Goal: Book appointment/travel/reservation

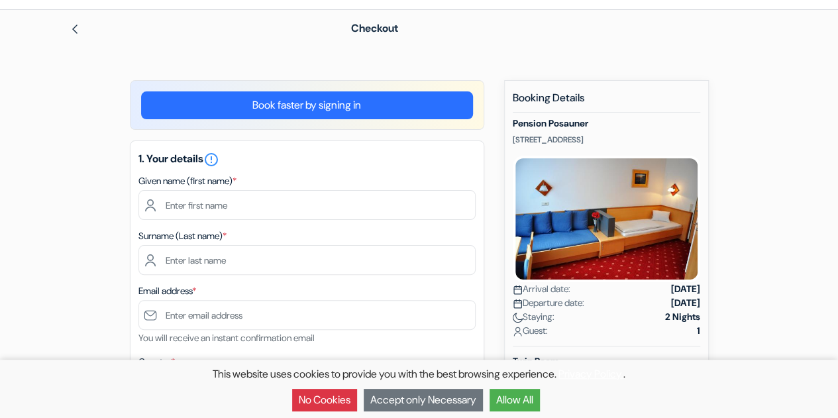
scroll to position [25, 0]
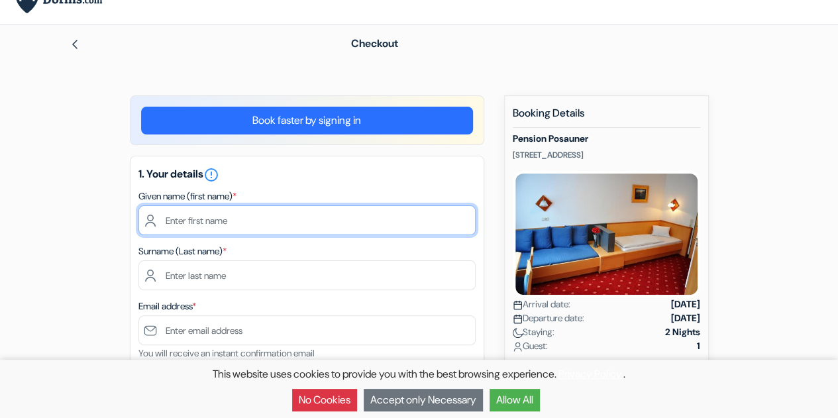
click at [314, 212] on input "text" at bounding box center [306, 220] width 337 height 30
type input "[PERSON_NAME]"
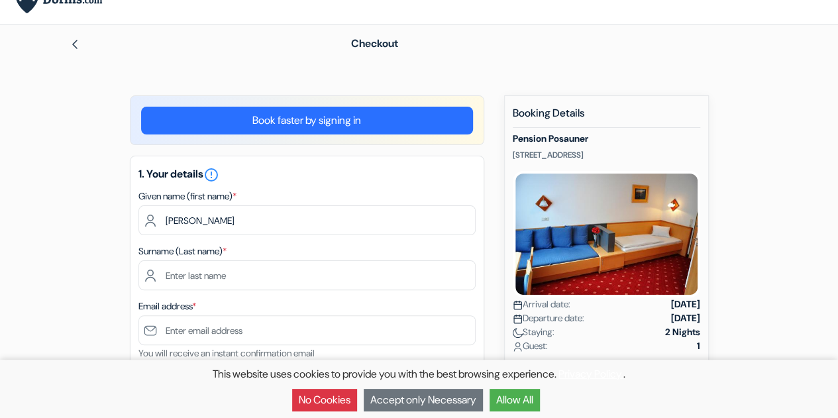
type input "[PERSON_NAME]"
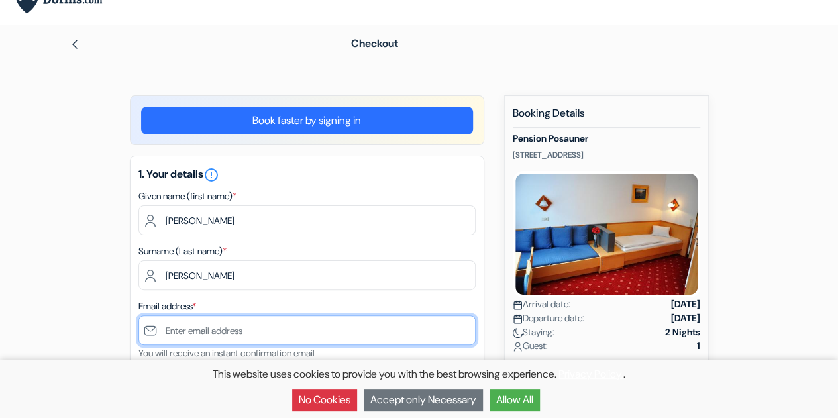
type input "[EMAIL_ADDRESS][DOMAIN_NAME]"
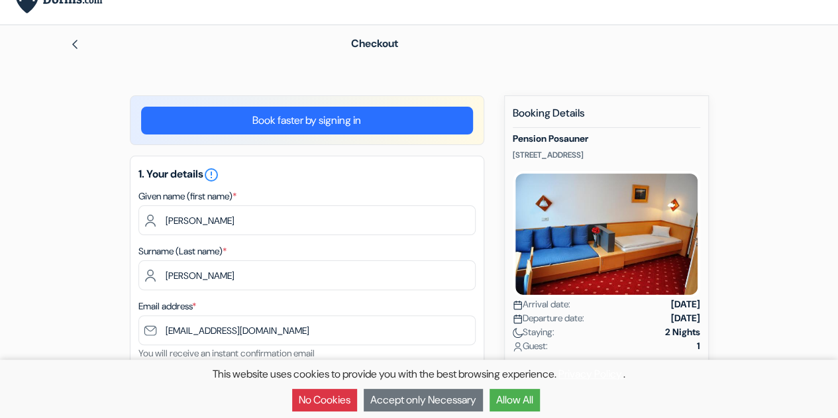
select select "us"
type input "[GEOGRAPHIC_DATA]"
type input "1939 [GEOGRAPHIC_DATA]"
type input "22903"
type input "4349600622"
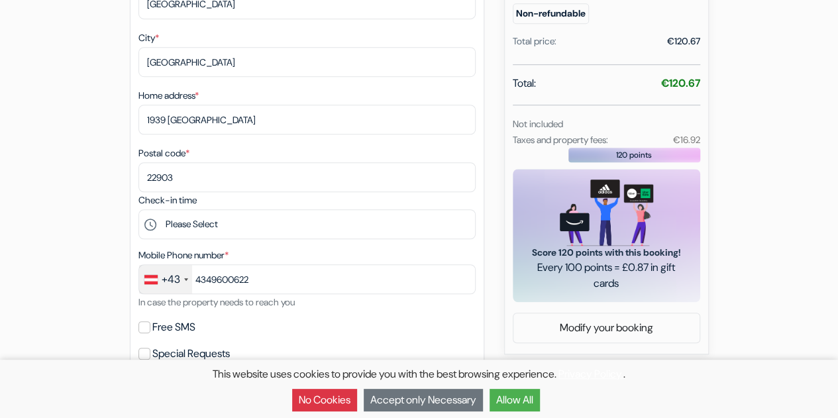
scroll to position [444, 0]
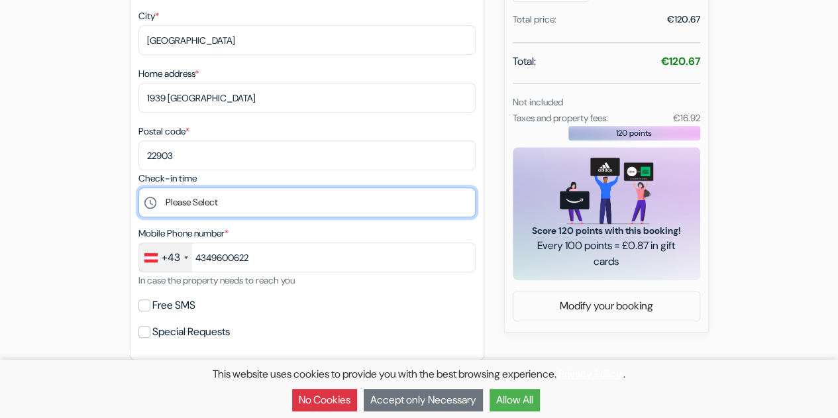
click at [257, 203] on select "Please Select 14:00 15:00 16:00 17:00 18:00" at bounding box center [306, 202] width 337 height 30
click at [138, 190] on select "Please Select 14:00 15:00 16:00 17:00 18:00" at bounding box center [306, 202] width 337 height 30
click at [210, 199] on select "Please Select 14:00 15:00 16:00 17:00 18:00" at bounding box center [306, 202] width 337 height 30
select select "-1"
click at [138, 190] on select "Please Select 14:00 15:00 16:00 17:00 18:00" at bounding box center [306, 202] width 337 height 30
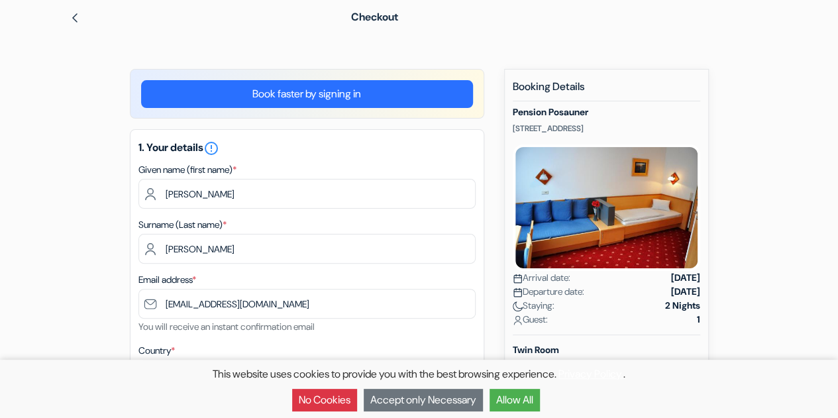
scroll to position [0, 0]
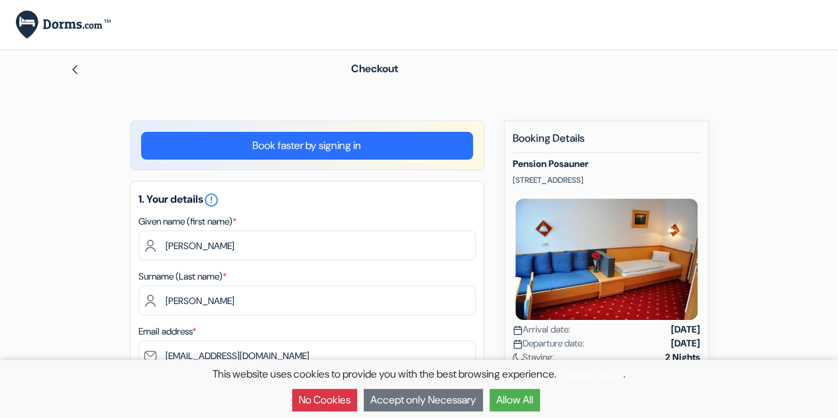
click at [64, 74] on div "Checkout" at bounding box center [419, 68] width 755 height 37
click at [77, 75] on div at bounding box center [191, 69] width 243 height 16
click at [75, 72] on img at bounding box center [75, 69] width 11 height 11
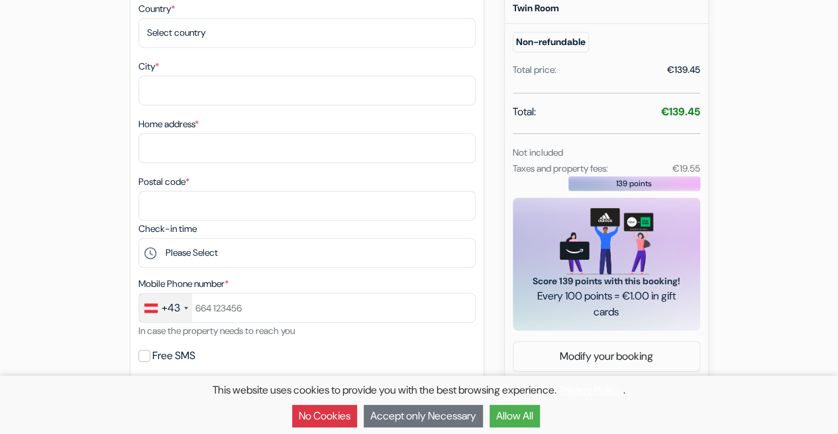
scroll to position [392, 0]
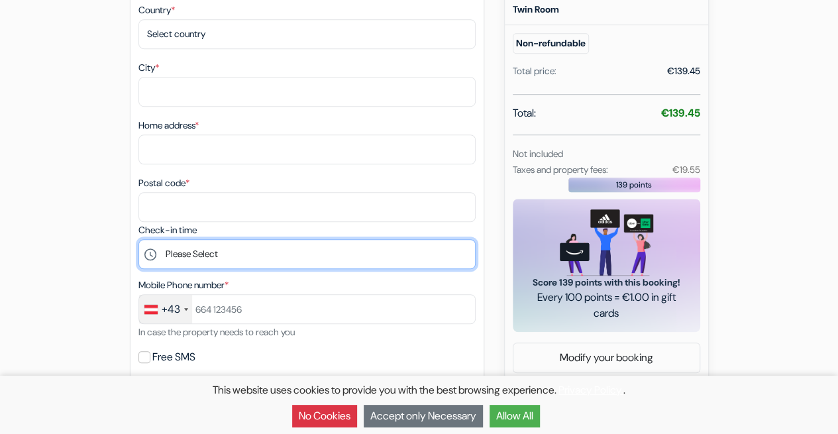
click at [311, 244] on select "Please Select 14:00 15:00 16:00 17:00 18:00" at bounding box center [306, 254] width 337 height 30
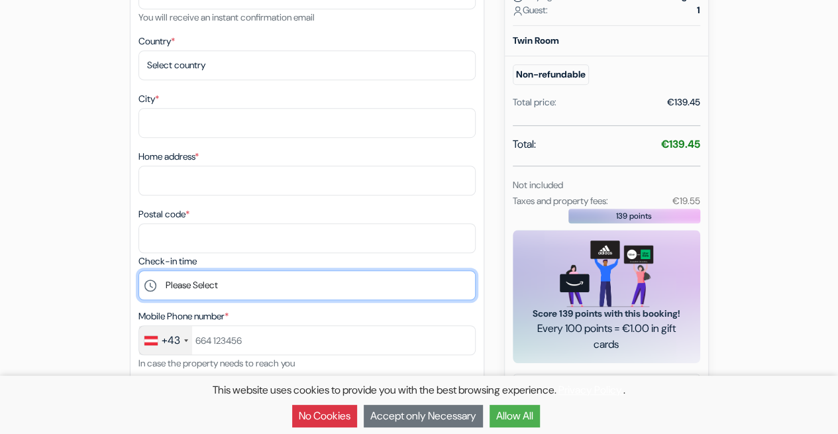
scroll to position [360, 0]
click at [238, 294] on select "Please Select 14:00 15:00 16:00 17:00 18:00" at bounding box center [306, 286] width 337 height 30
select select "18"
click at [138, 273] on select "Please Select 14:00 15:00 16:00 17:00 18:00" at bounding box center [306, 286] width 337 height 30
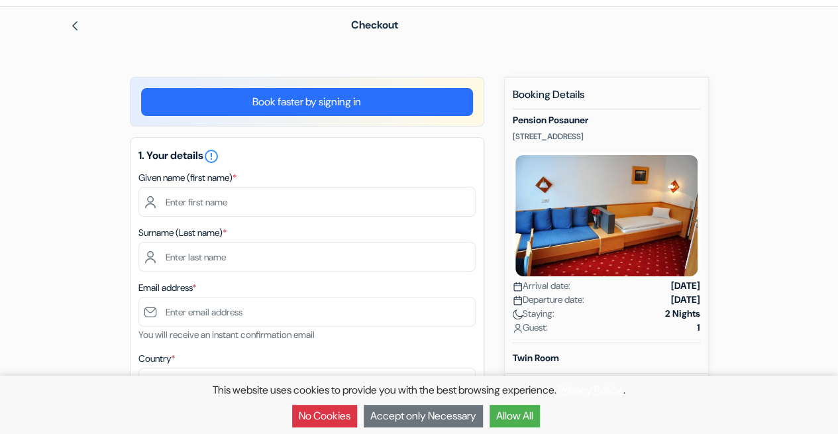
scroll to position [42, 0]
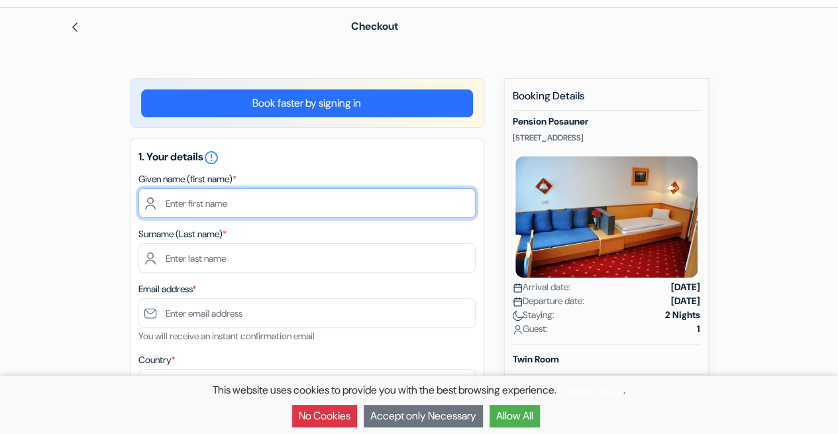
click at [213, 191] on input "text" at bounding box center [306, 203] width 337 height 30
type input "Graham"
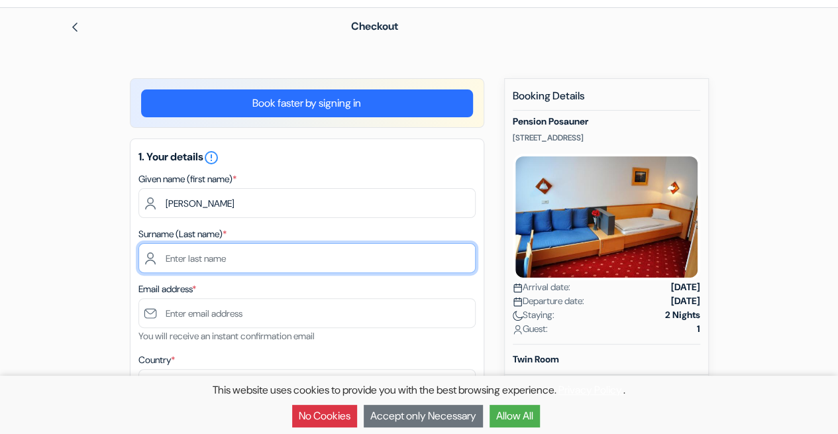
type input "Carter"
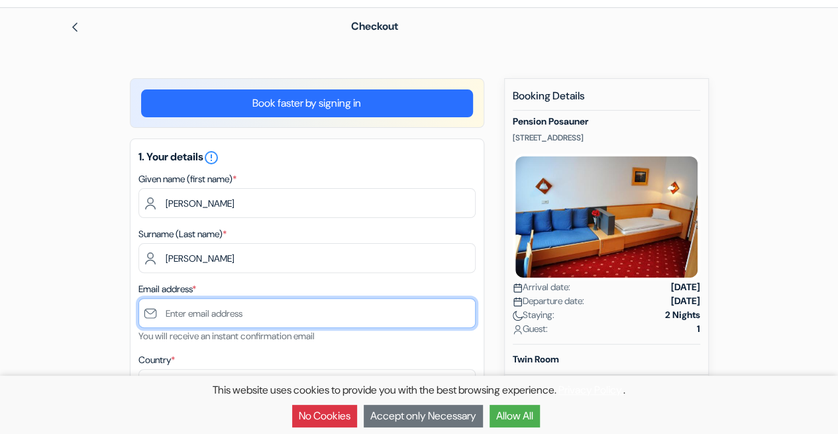
type input "[EMAIL_ADDRESS][DOMAIN_NAME]"
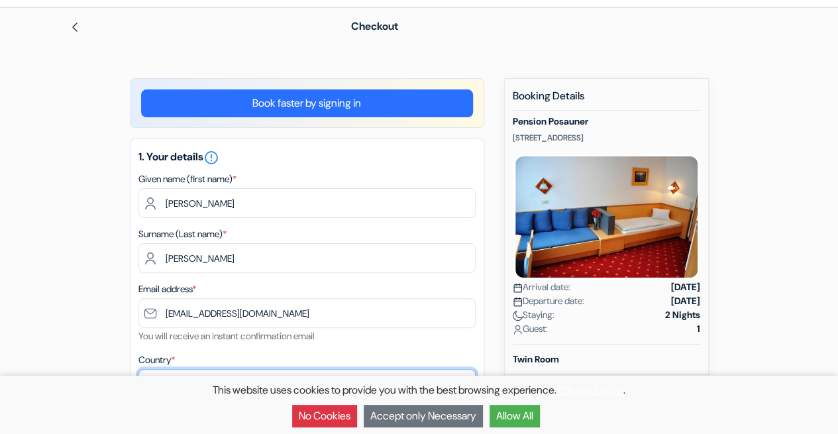
select select "us"
type input "[GEOGRAPHIC_DATA]"
type input "1939 [GEOGRAPHIC_DATA]"
type input "22903"
type input "4349600622"
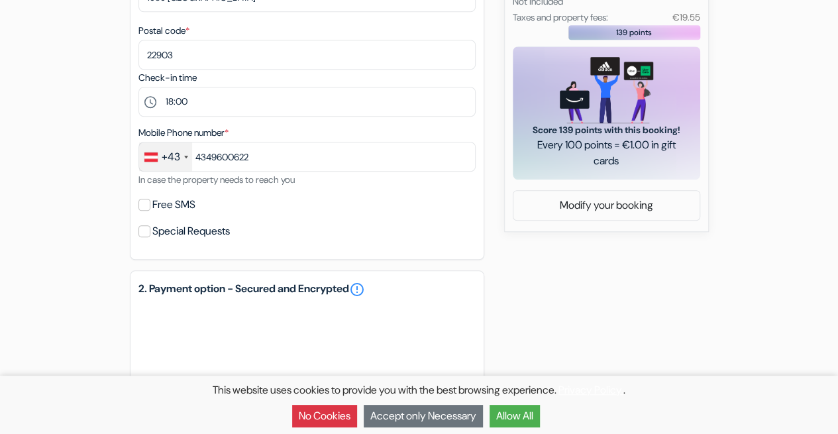
scroll to position [545, 0]
click at [142, 210] on input "Free SMS" at bounding box center [144, 204] width 12 height 12
checkbox input "true"
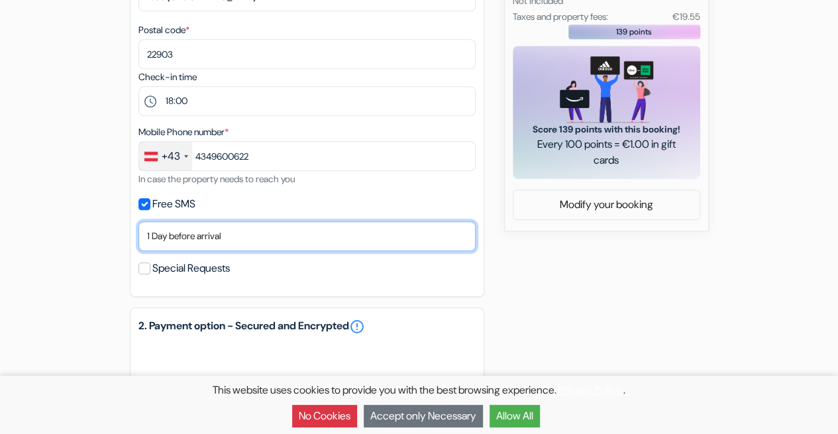
click at [212, 238] on select "No thank you Send now Arrival day 1 Day before arrival 2 Days before arrival 3 …" at bounding box center [306, 236] width 337 height 30
click at [138, 224] on select "No thank you Send now Arrival day 1 Day before arrival 2 Days before arrival 3 …" at bounding box center [306, 236] width 337 height 30
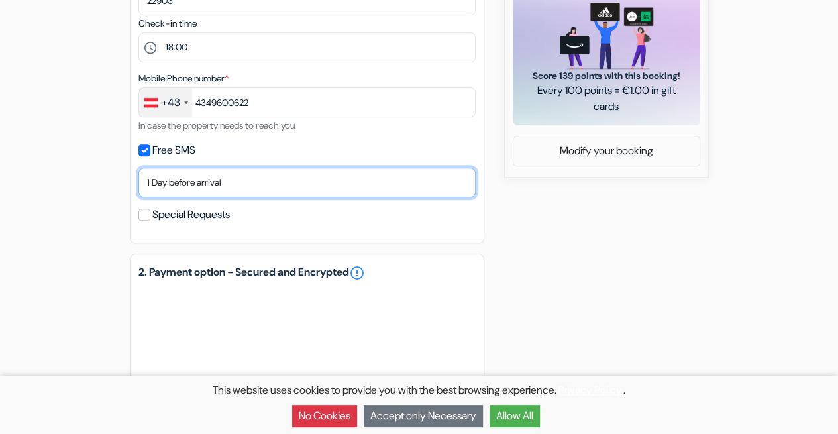
scroll to position [599, 0]
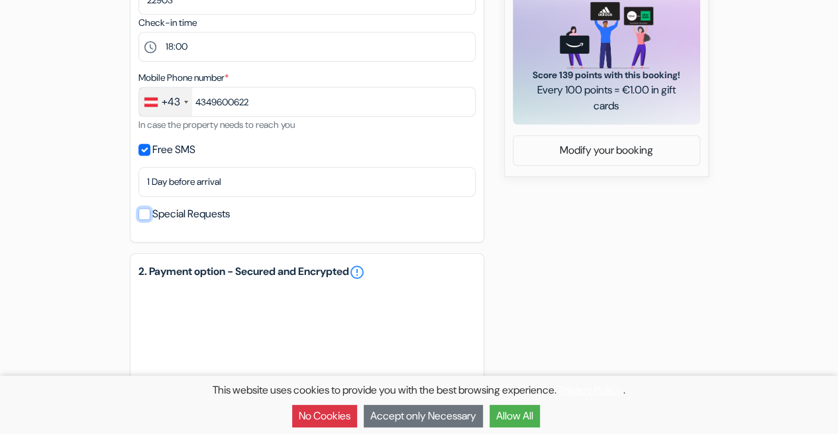
click at [147, 215] on input "Special Requests" at bounding box center [144, 214] width 12 height 12
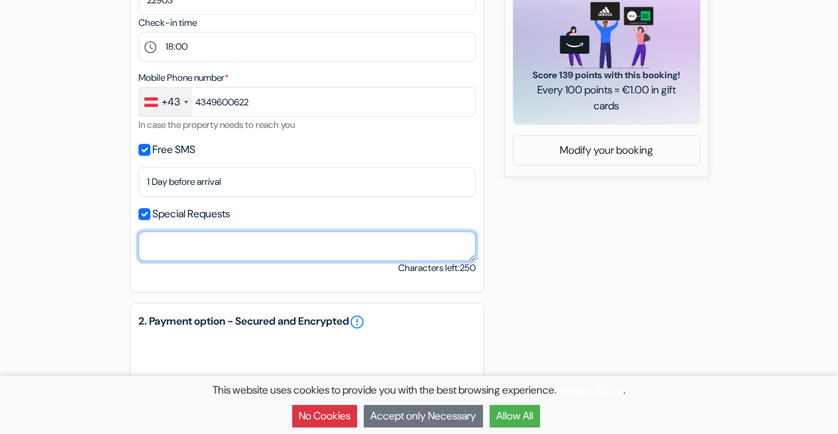
click at [181, 246] on textarea at bounding box center [306, 246] width 337 height 30
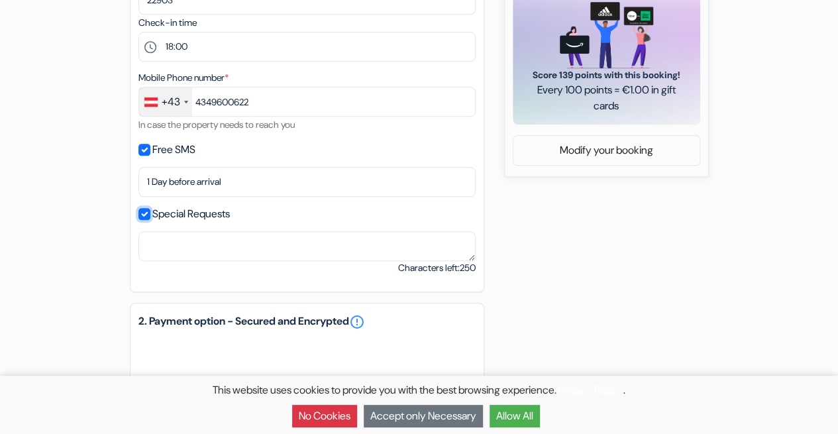
click at [138, 216] on input "Special Requests" at bounding box center [144, 214] width 12 height 12
checkbox input "false"
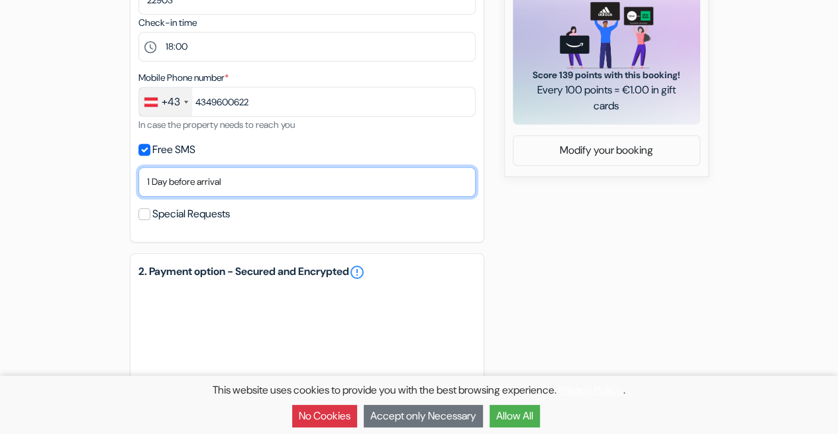
click at [187, 182] on select "No thank you Send now Arrival day 1 Day before arrival 2 Days before arrival 3 …" at bounding box center [306, 182] width 337 height 30
click at [138, 170] on select "No thank you Send now Arrival day 1 Day before arrival 2 Days before arrival 3 …" at bounding box center [306, 182] width 337 height 30
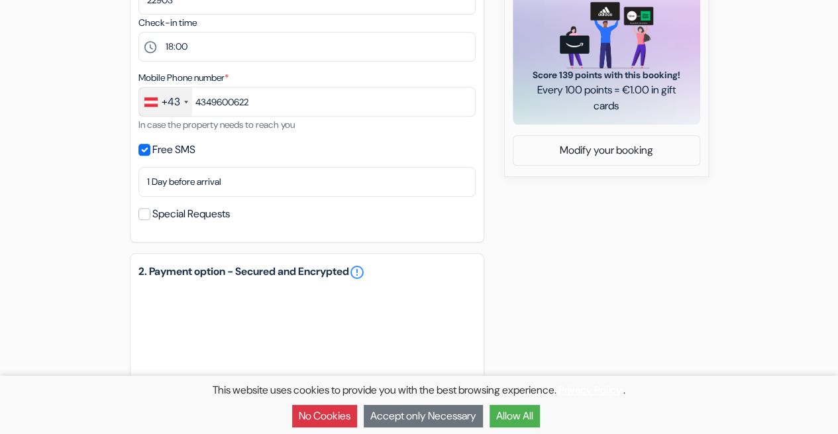
click at [102, 243] on div "add_box Pension Posauner Ledererstrasse 3, Dorfgastein, Austria Property Detail…" at bounding box center [419, 70] width 755 height 1098
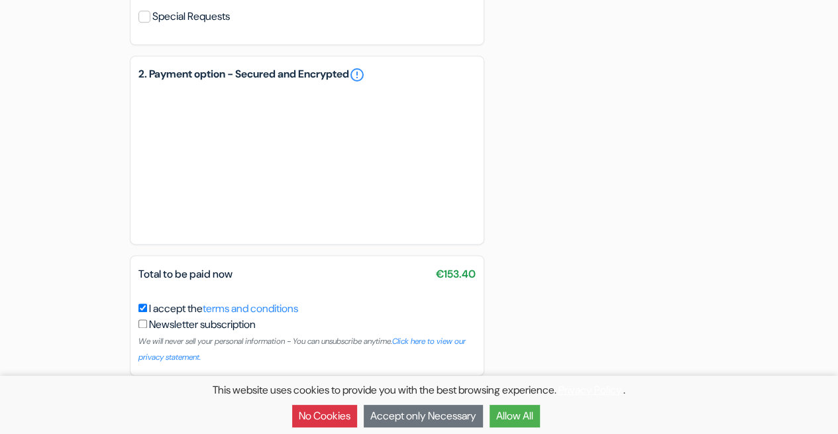
scroll to position [798, 0]
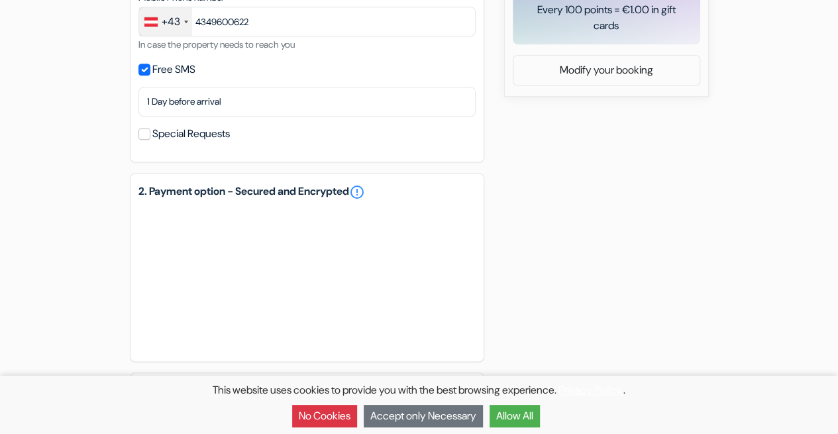
scroll to position [730, 0]
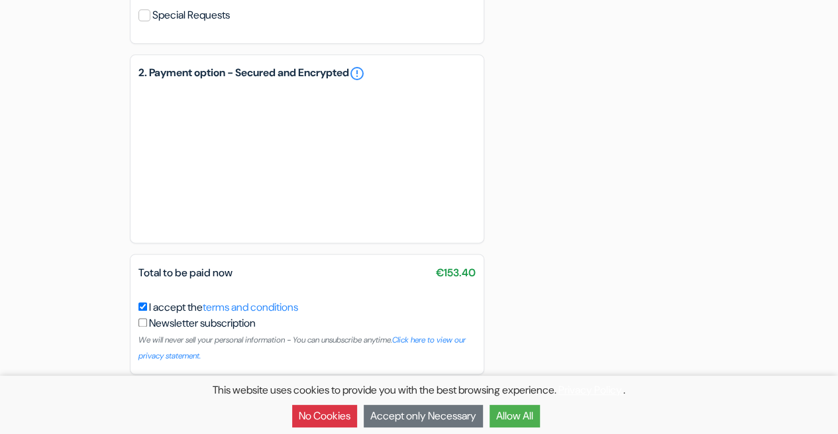
click at [526, 412] on button "Allow All" at bounding box center [514, 416] width 50 height 23
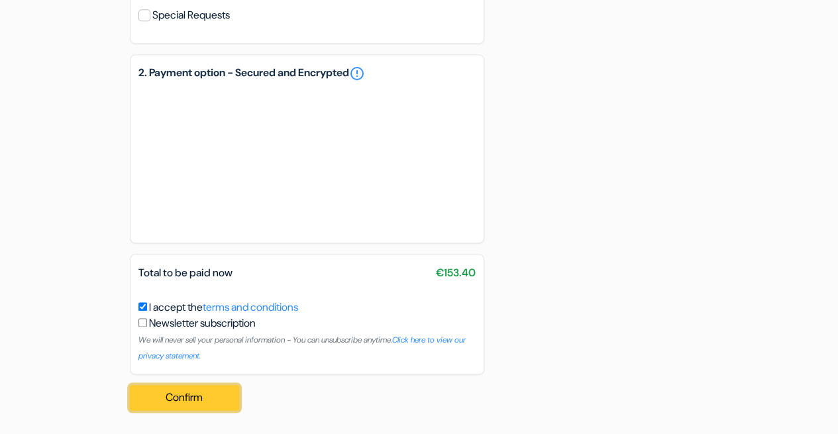
click at [207, 399] on button "Confirm Loading..." at bounding box center [185, 397] width 110 height 25
click at [180, 394] on button "Confirm Loading..." at bounding box center [185, 397] width 110 height 25
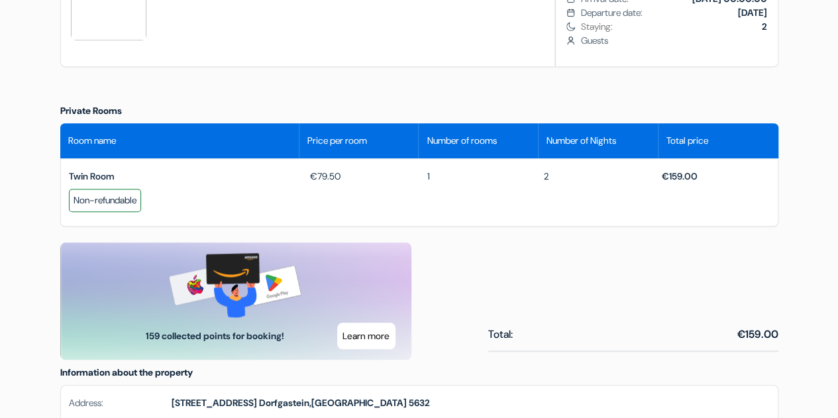
scroll to position [510, 0]
